Goal: Task Accomplishment & Management: Manage account settings

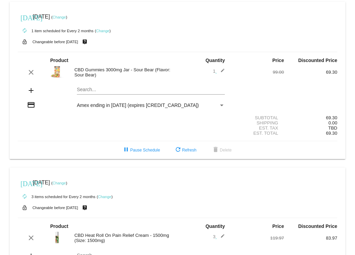
click at [66, 17] on link "Change" at bounding box center [59, 17] width 13 height 4
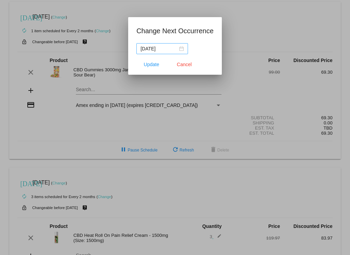
click at [175, 49] on div "2025-10-16" at bounding box center [162, 49] width 43 height 8
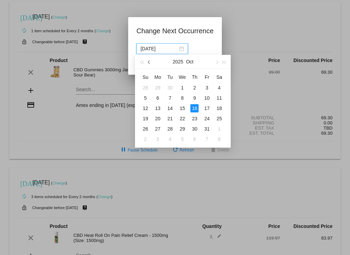
click at [148, 61] on span "button" at bounding box center [149, 62] width 3 height 3
click at [148, 62] on span "button" at bounding box center [149, 62] width 3 height 3
click at [185, 119] on div "20" at bounding box center [182, 118] width 8 height 8
type input "2025-08-20"
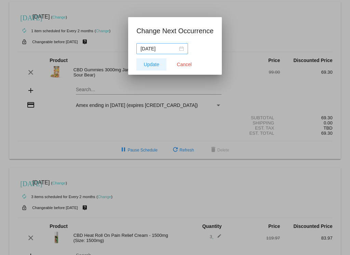
click at [149, 62] on span "Update" at bounding box center [151, 64] width 15 height 5
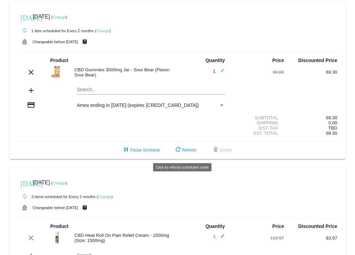
click at [185, 150] on span "refresh Refresh" at bounding box center [185, 149] width 23 height 5
